Goal: Task Accomplishment & Management: Use online tool/utility

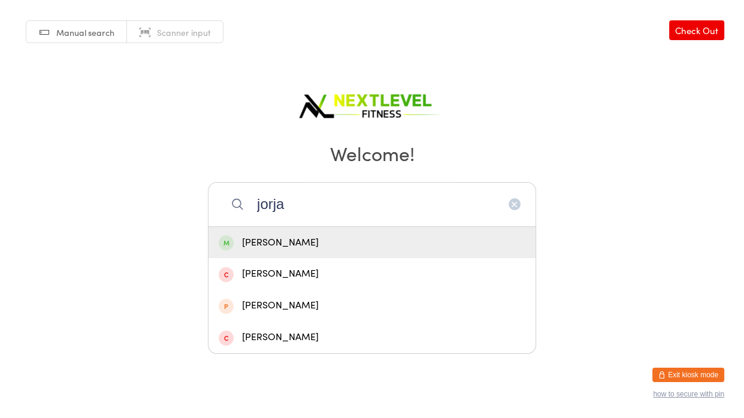
type input "jorja"
click at [277, 249] on div "[PERSON_NAME]" at bounding box center [372, 243] width 307 height 16
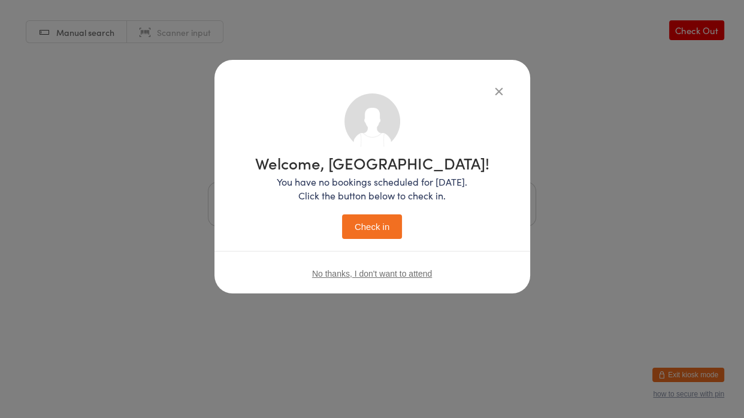
click at [364, 225] on button "Check in" at bounding box center [372, 227] width 60 height 25
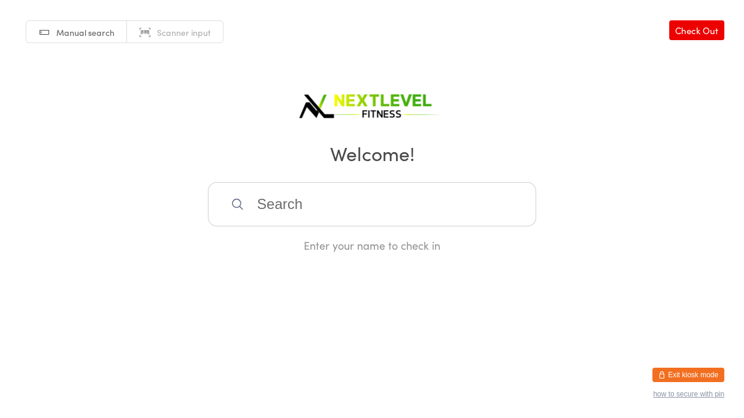
click at [364, 225] on input "search" at bounding box center [372, 204] width 328 height 44
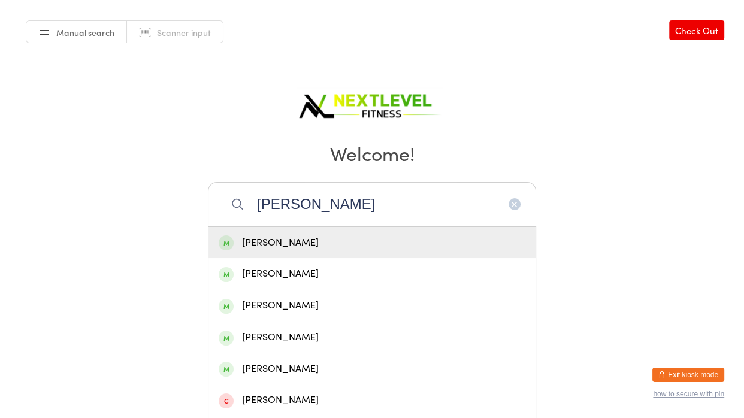
type input "[PERSON_NAME]"
click at [320, 239] on div "[PERSON_NAME]" at bounding box center [372, 243] width 307 height 16
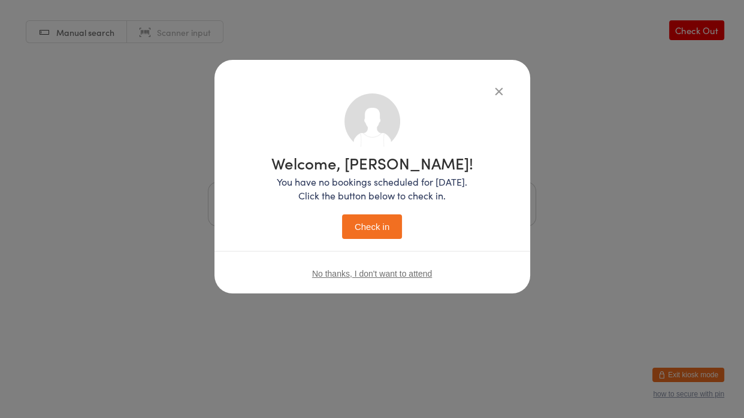
click at [364, 227] on button "Check in" at bounding box center [372, 227] width 60 height 25
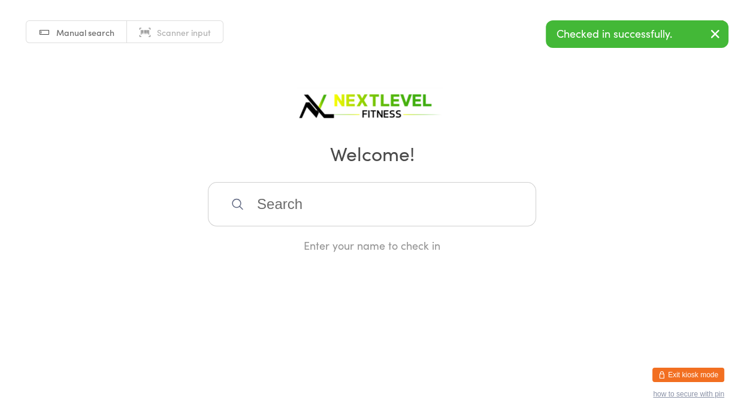
click at [301, 203] on input "search" at bounding box center [372, 204] width 328 height 44
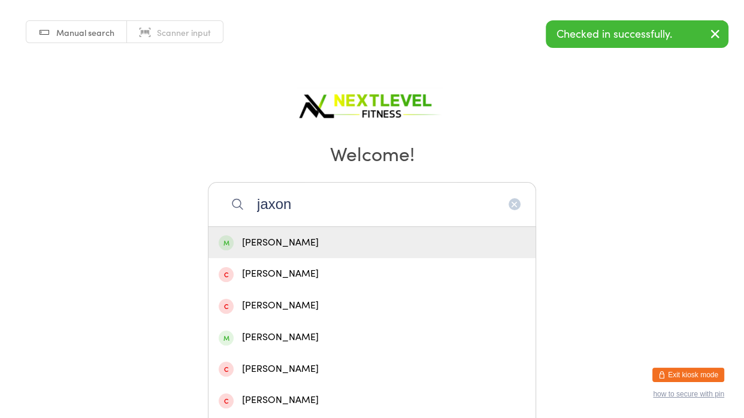
type input "jaxon"
click at [302, 241] on div "[PERSON_NAME]" at bounding box center [372, 243] width 307 height 16
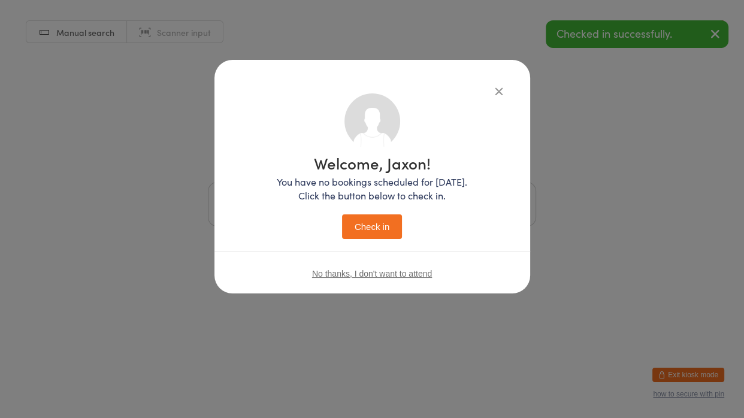
click at [369, 231] on button "Check in" at bounding box center [372, 227] width 60 height 25
